Goal: Task Accomplishment & Management: Use online tool/utility

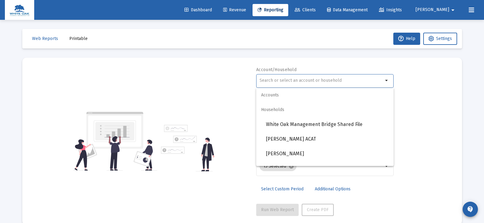
click at [277, 81] on input "text" at bounding box center [321, 80] width 124 height 5
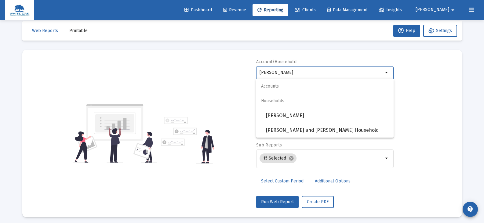
scroll to position [11, 0]
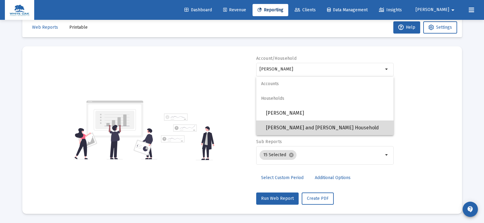
click at [294, 127] on span "[PERSON_NAME] and [PERSON_NAME] Household" at bounding box center [327, 128] width 123 height 15
type input "[PERSON_NAME] and [PERSON_NAME] Household"
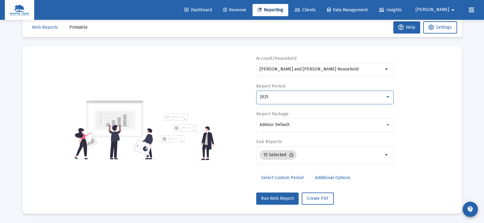
click at [283, 98] on div "2025" at bounding box center [321, 97] width 125 height 5
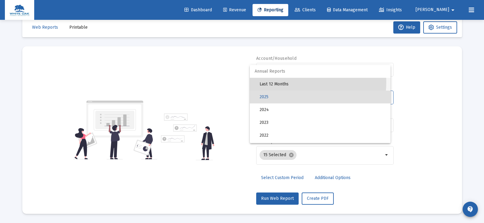
click at [281, 82] on span "Last 12 Months" at bounding box center [322, 84] width 126 height 13
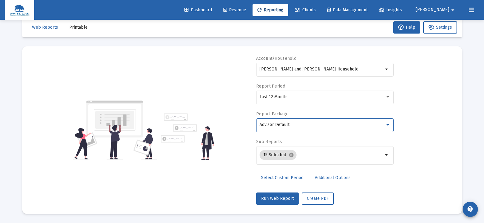
click at [277, 123] on span "Advisor Default" at bounding box center [274, 124] width 30 height 5
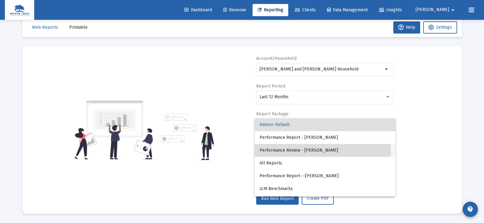
click at [273, 150] on span "Performance Review - [PERSON_NAME]" at bounding box center [324, 150] width 131 height 13
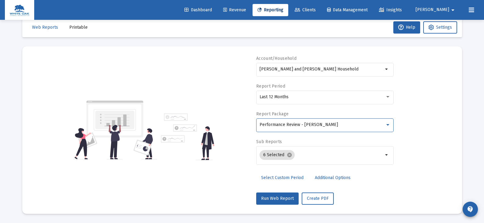
click at [316, 178] on span "Additional Options" at bounding box center [333, 177] width 36 height 5
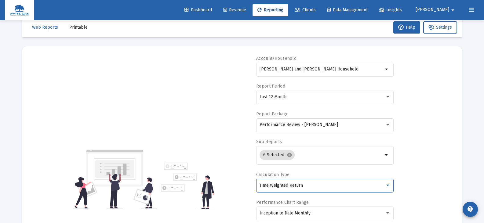
click at [301, 187] on span "Time Weighted Return" at bounding box center [280, 185] width 43 height 5
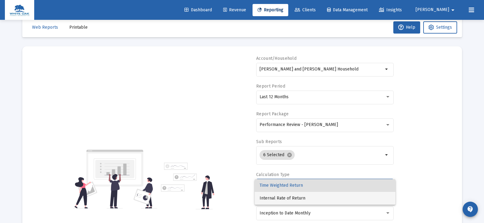
click at [300, 199] on span "Internal Rate of Return" at bounding box center [324, 198] width 131 height 13
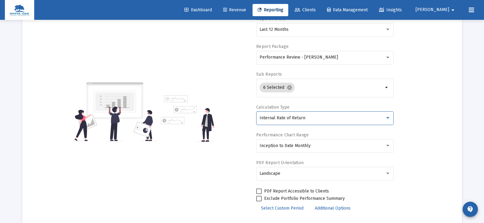
scroll to position [103, 0]
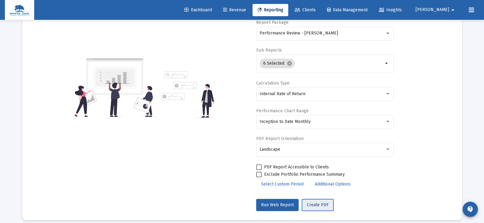
click at [308, 208] on button "Create PDF" at bounding box center [318, 205] width 32 height 12
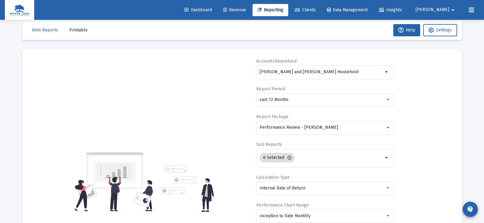
scroll to position [0, 0]
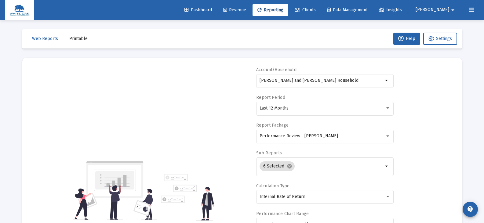
click at [79, 38] on span "Printable" at bounding box center [78, 38] width 18 height 5
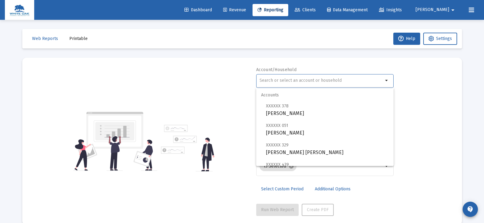
click at [276, 80] on input "text" at bounding box center [321, 80] width 124 height 5
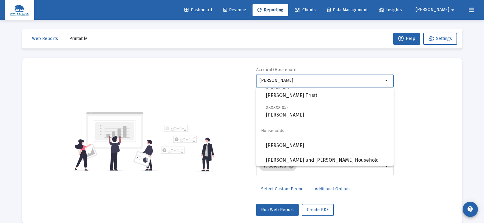
scroll to position [98, 0]
click at [293, 159] on span "[PERSON_NAME] and [PERSON_NAME] Household" at bounding box center [327, 158] width 123 height 15
type input "[PERSON_NAME] and [PERSON_NAME] Household"
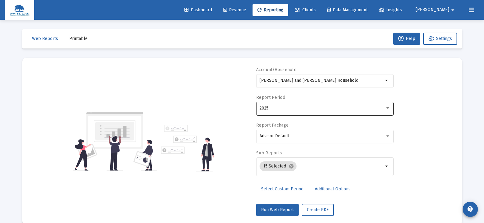
click at [266, 106] on div "2025" at bounding box center [324, 108] width 131 height 15
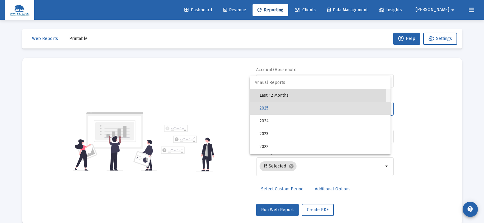
click at [273, 96] on span "Last 12 Months" at bounding box center [322, 95] width 126 height 13
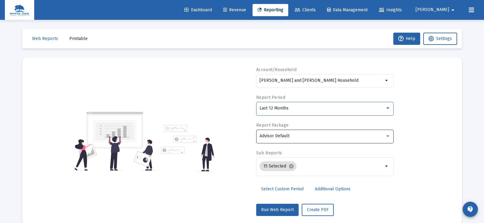
click at [275, 135] on span "Advisor Default" at bounding box center [274, 135] width 30 height 5
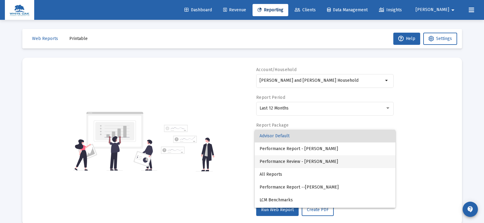
click at [280, 161] on span "Performance Review - [PERSON_NAME]" at bounding box center [324, 161] width 131 height 13
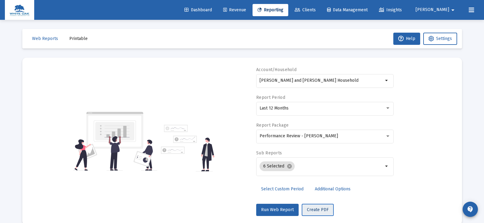
click at [309, 209] on span "Create PDF" at bounding box center [318, 209] width 22 height 5
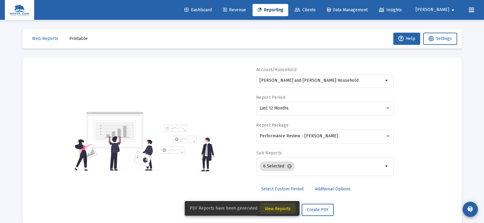
click at [272, 209] on span "View Reports" at bounding box center [278, 208] width 26 height 5
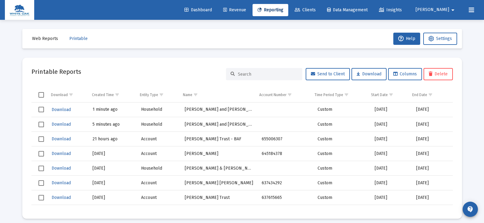
click at [41, 124] on span "Select row" at bounding box center [40, 124] width 5 height 5
click at [432, 74] on span "Delete" at bounding box center [438, 73] width 19 height 5
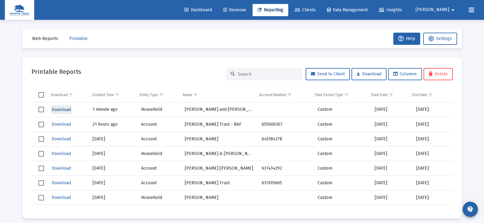
click at [67, 110] on span "Download" at bounding box center [61, 109] width 19 height 5
